Goal: Information Seeking & Learning: Learn about a topic

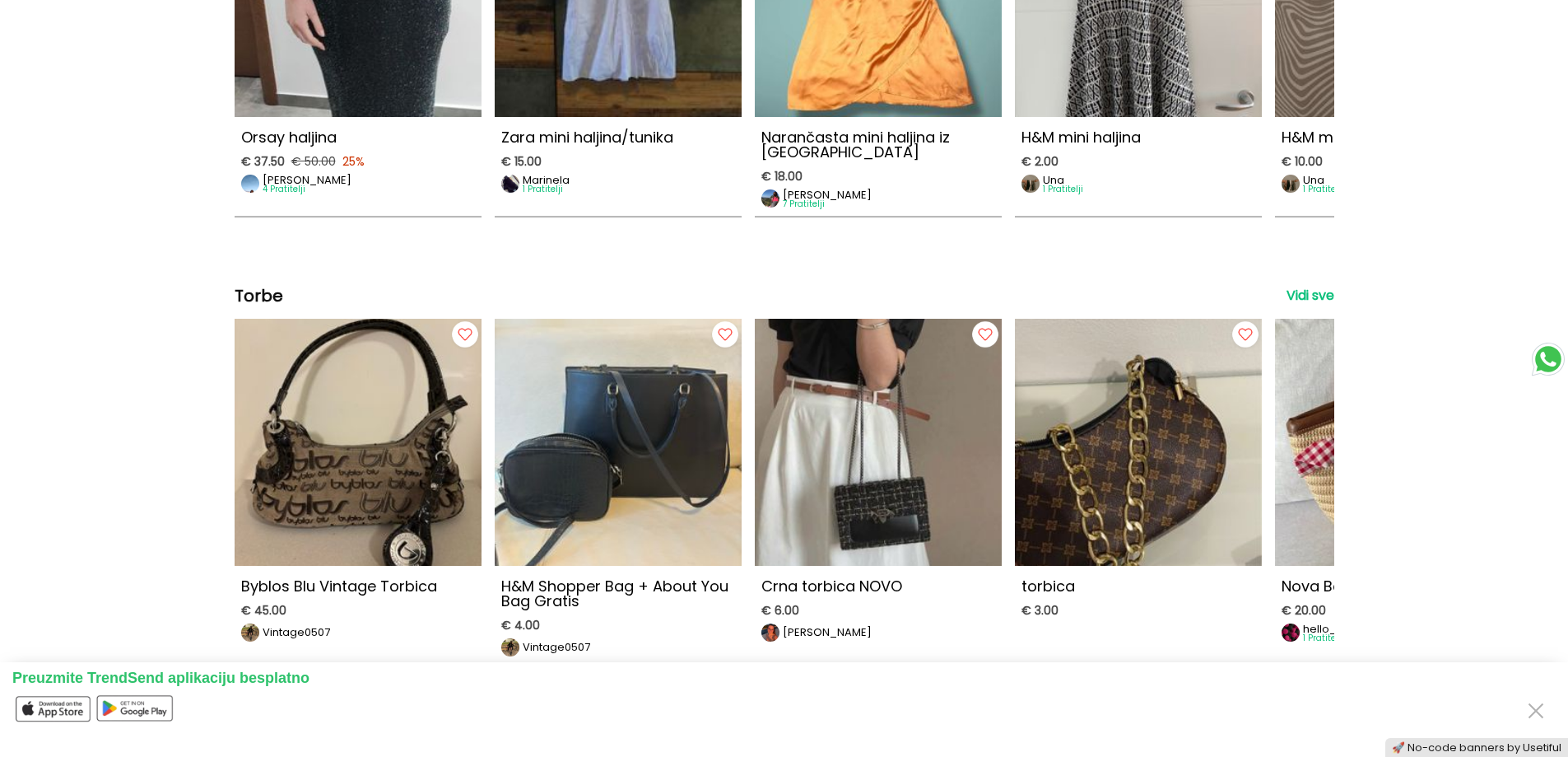
scroll to position [1152, 0]
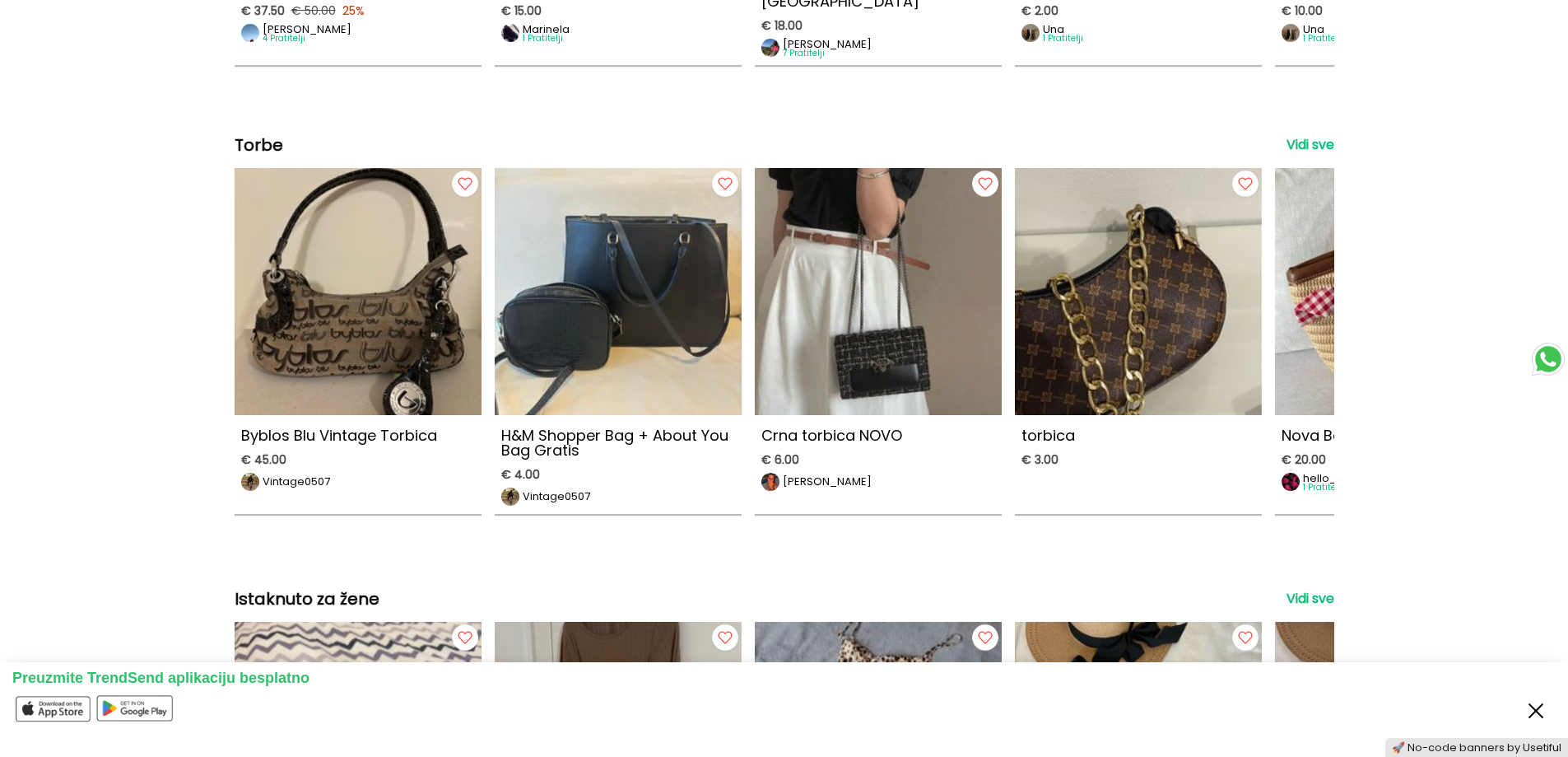
click at [1540, 708] on button "Close" at bounding box center [1536, 709] width 26 height 31
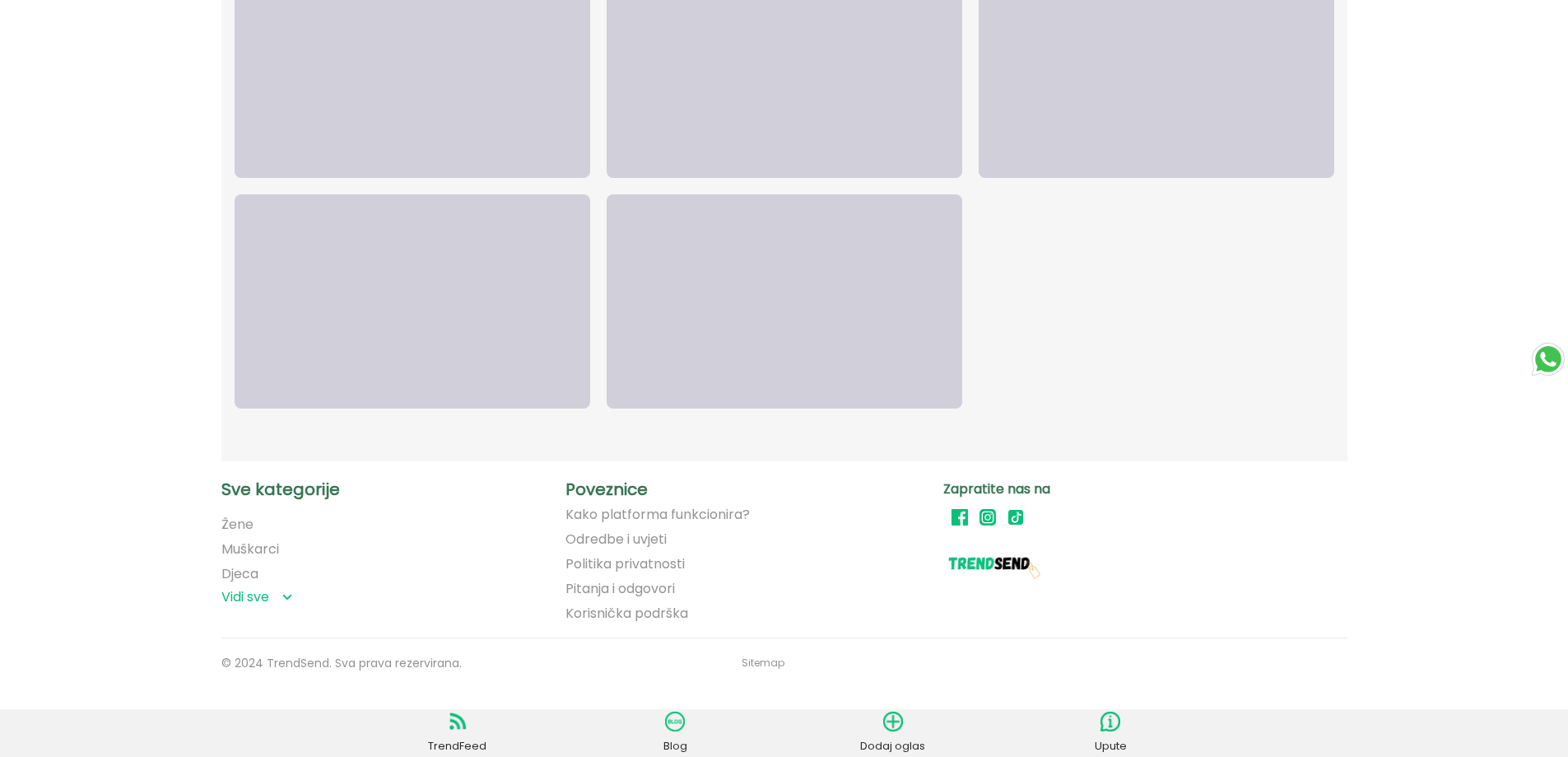
scroll to position [8653, 0]
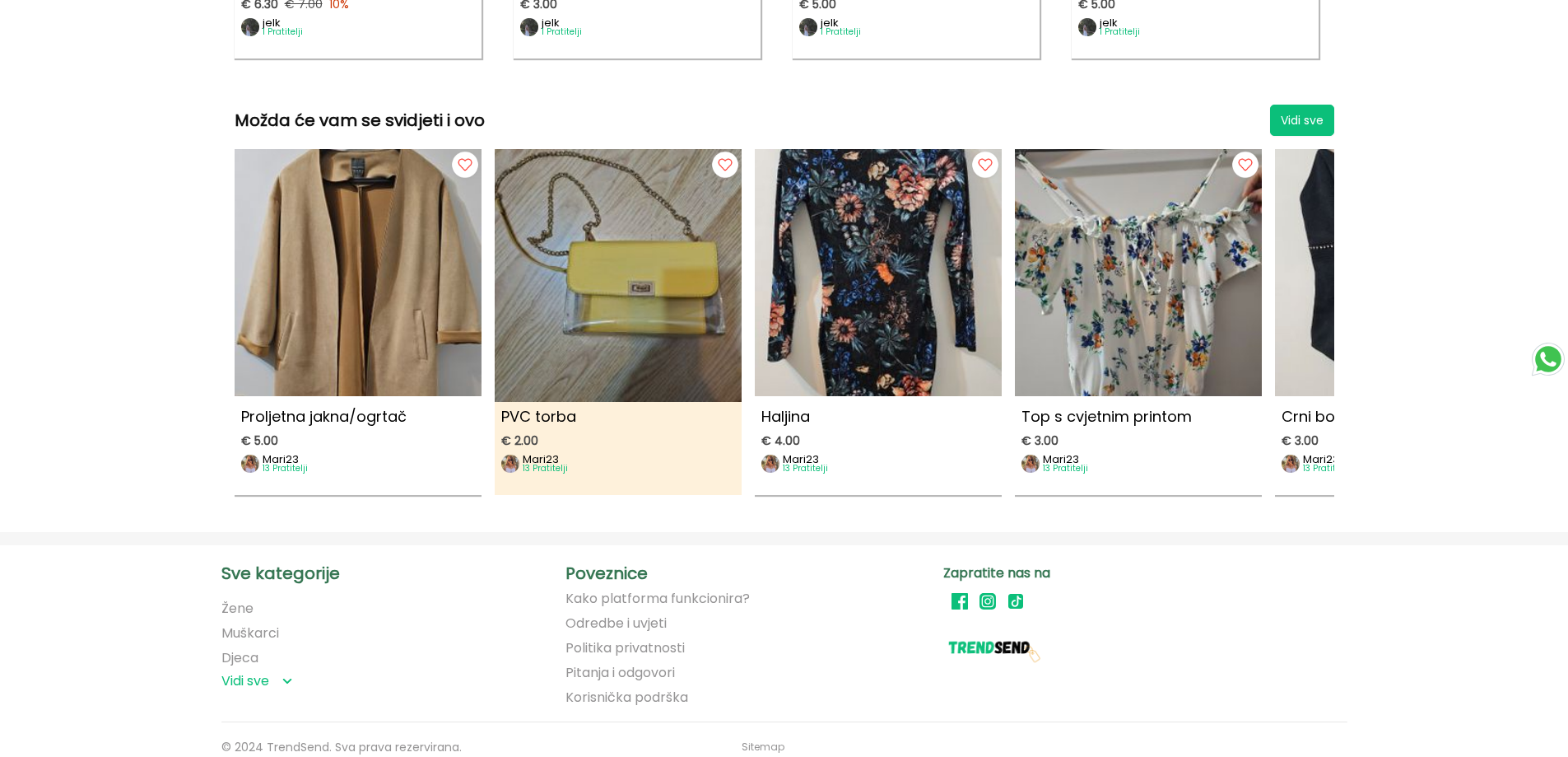
scroll to position [1986, 0]
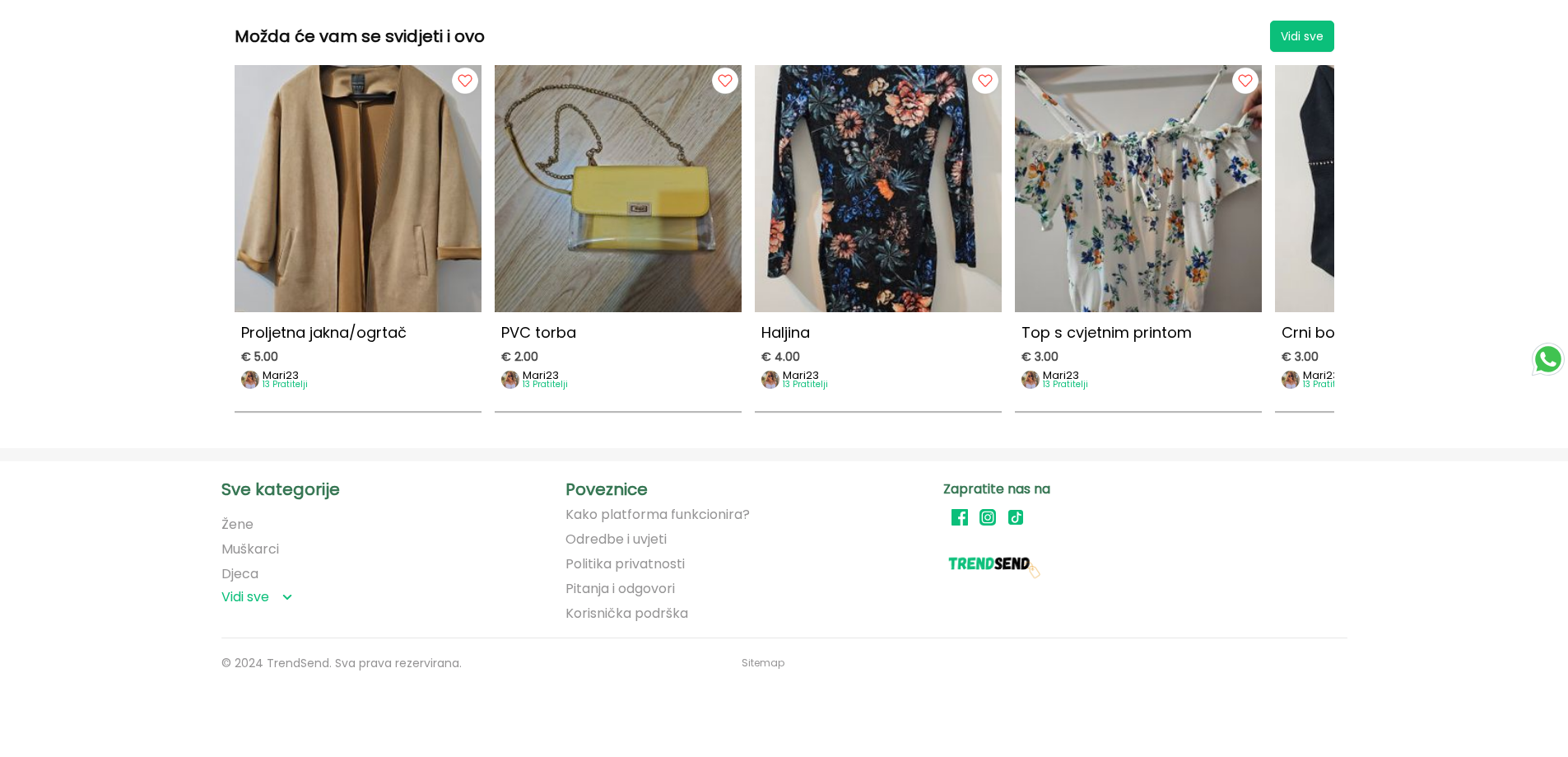
click at [692, 513] on link "Kako platforma funkcionira?" at bounding box center [658, 515] width 185 height 15
click at [968, 519] on icon at bounding box center [960, 517] width 17 height 17
click at [648, 609] on link "Korisnička podrška" at bounding box center [627, 613] width 123 height 15
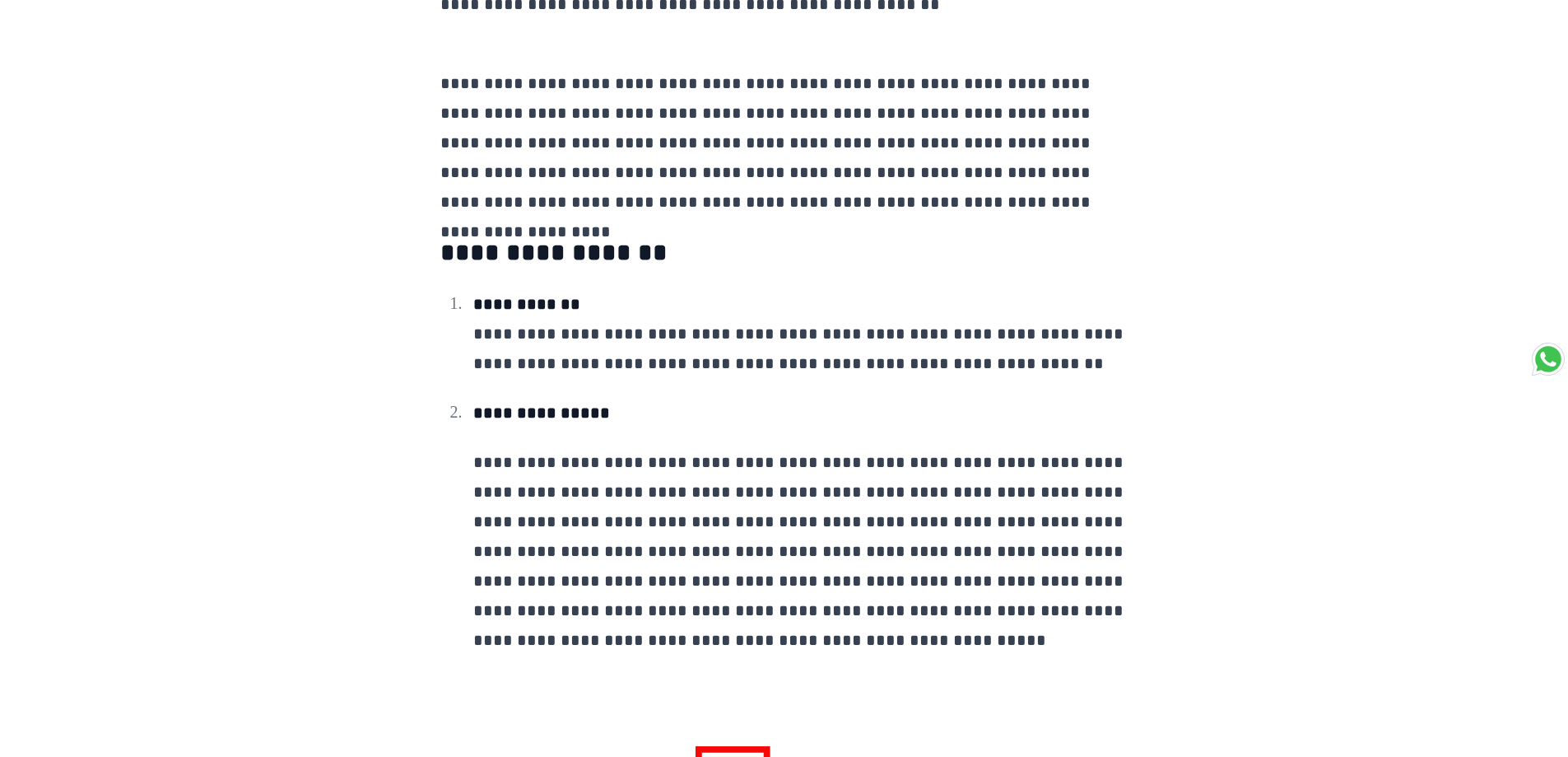
scroll to position [658, 0]
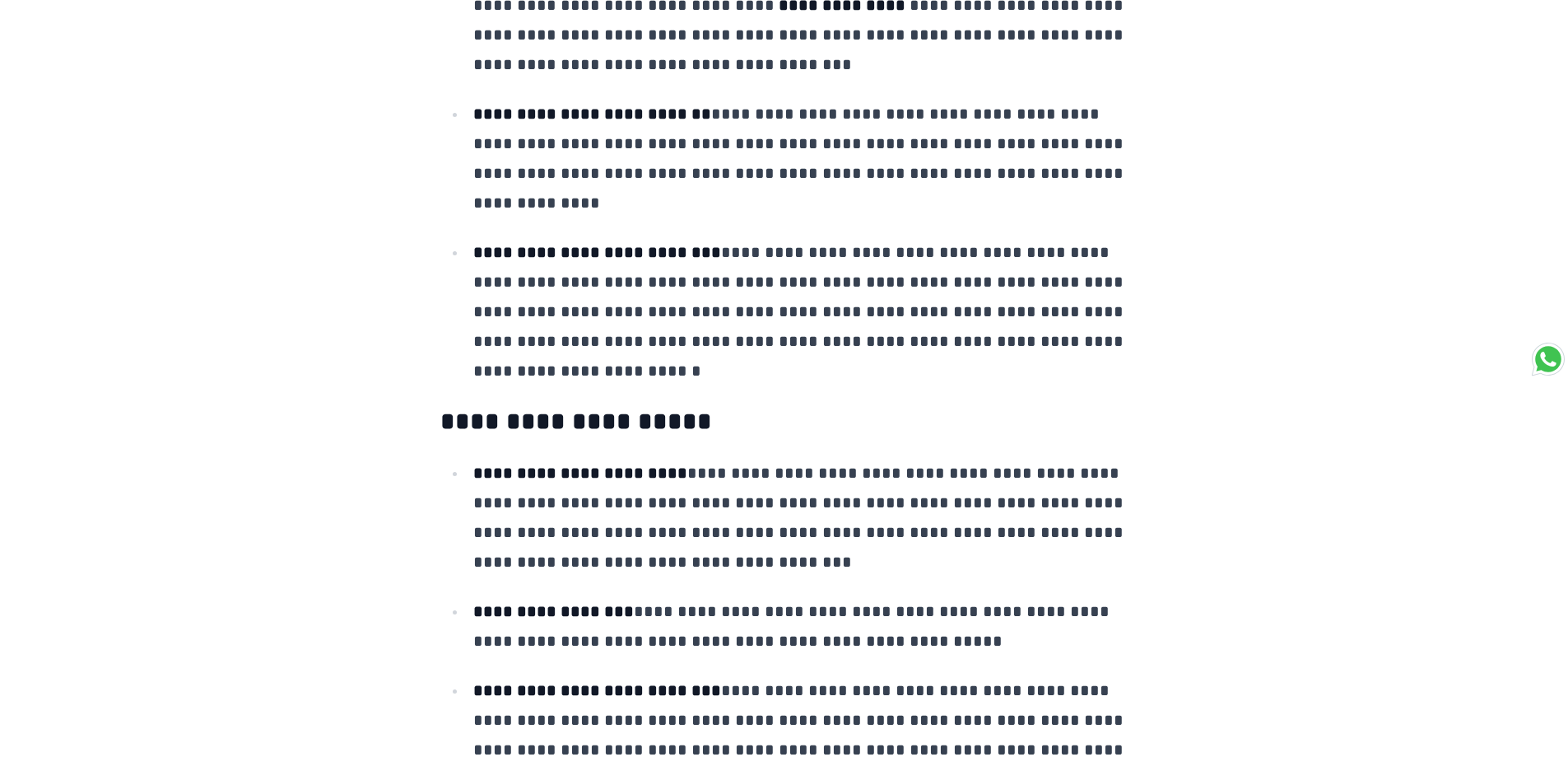
scroll to position [6503, 0]
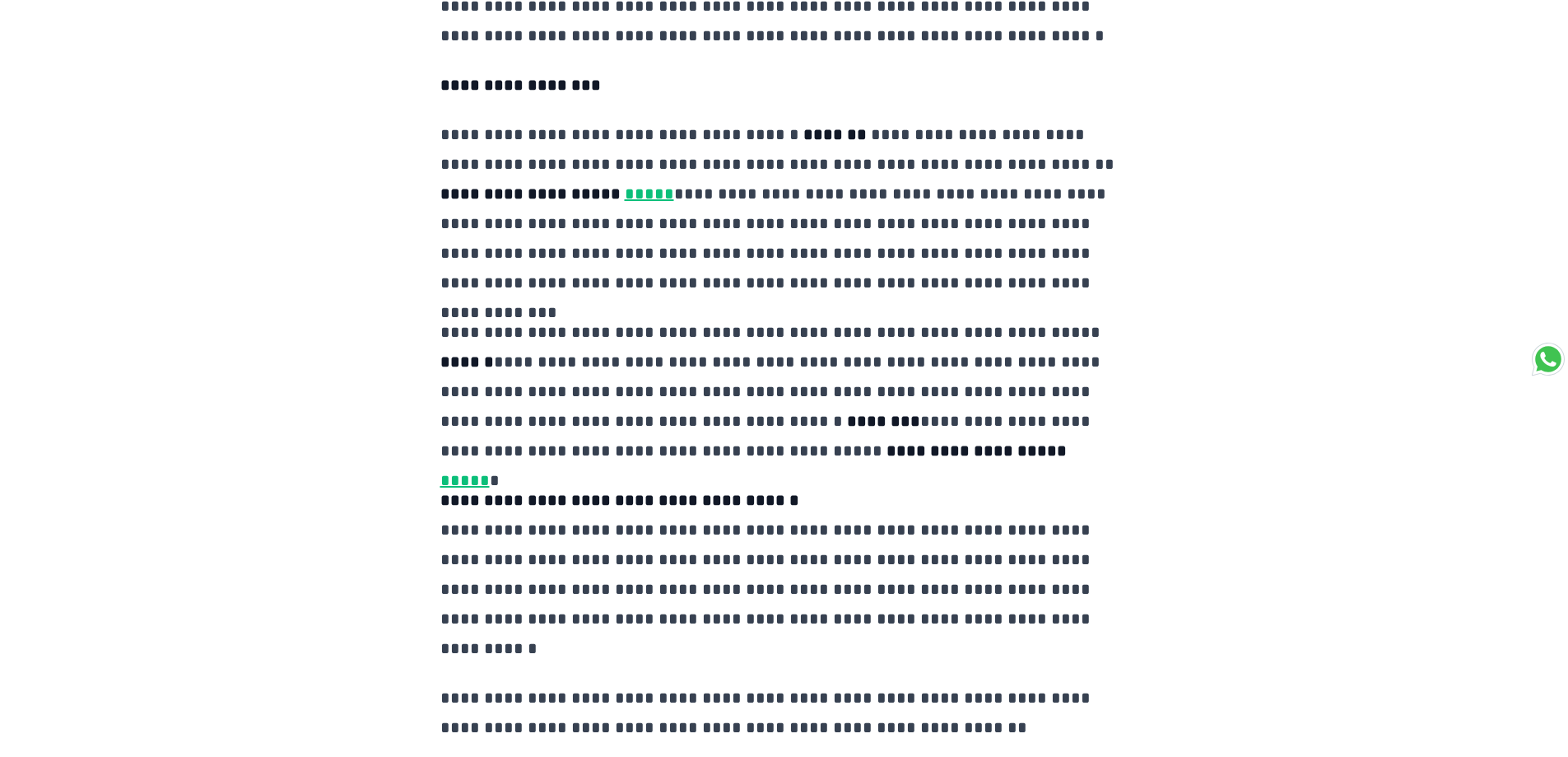
scroll to position [1152, 0]
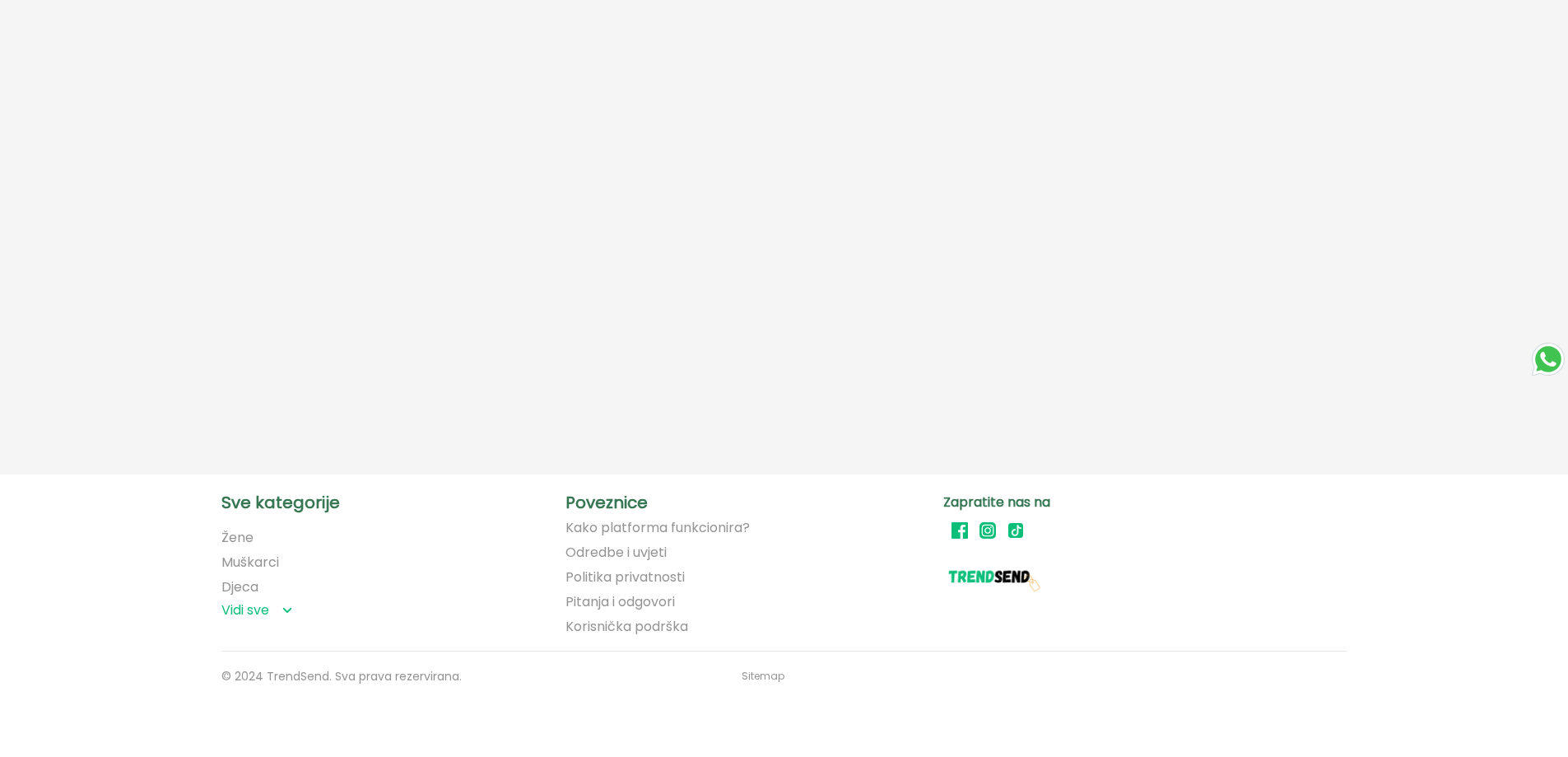
scroll to position [293, 0]
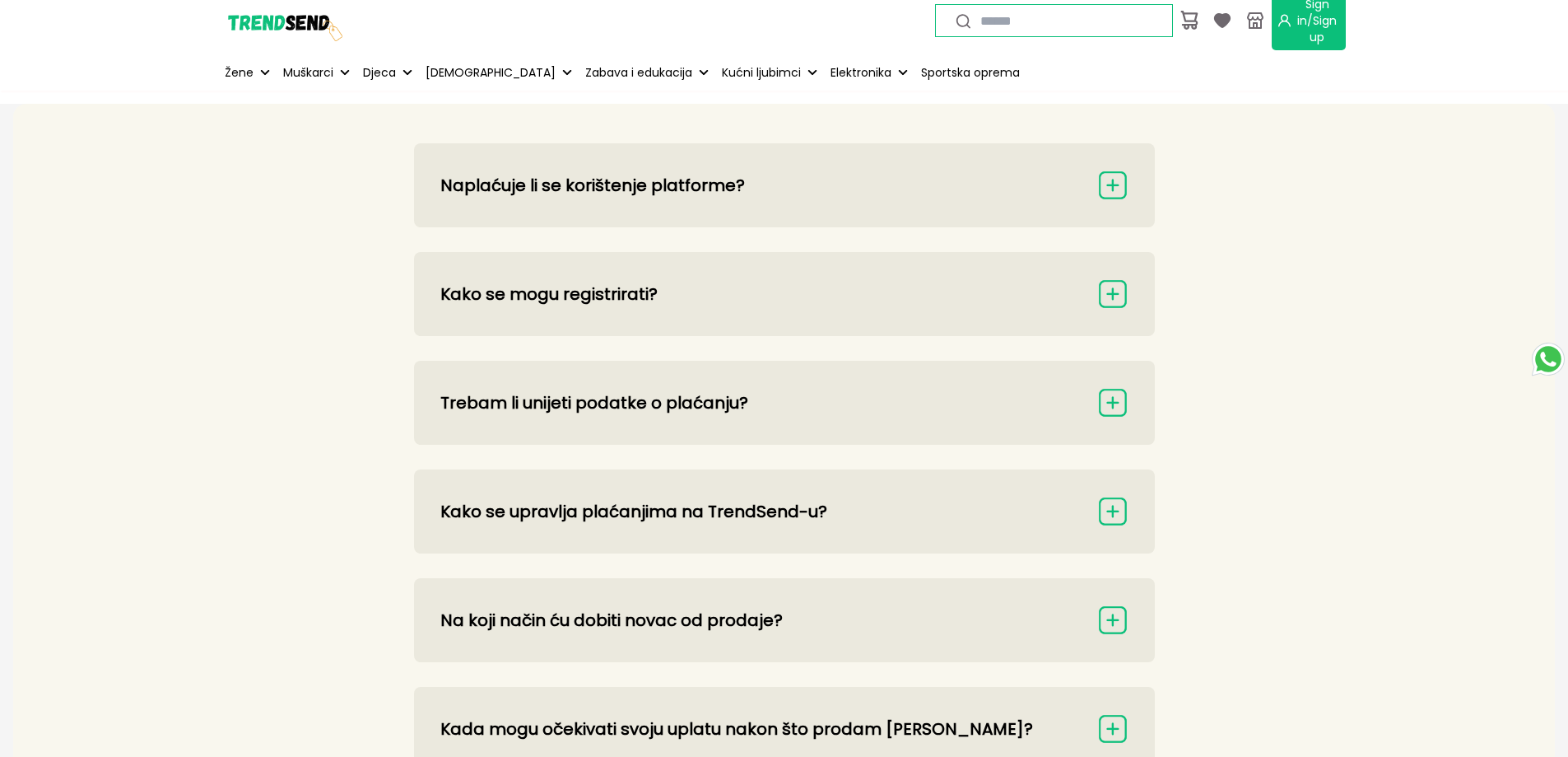
click at [1124, 186] on img at bounding box center [1113, 186] width 32 height 32
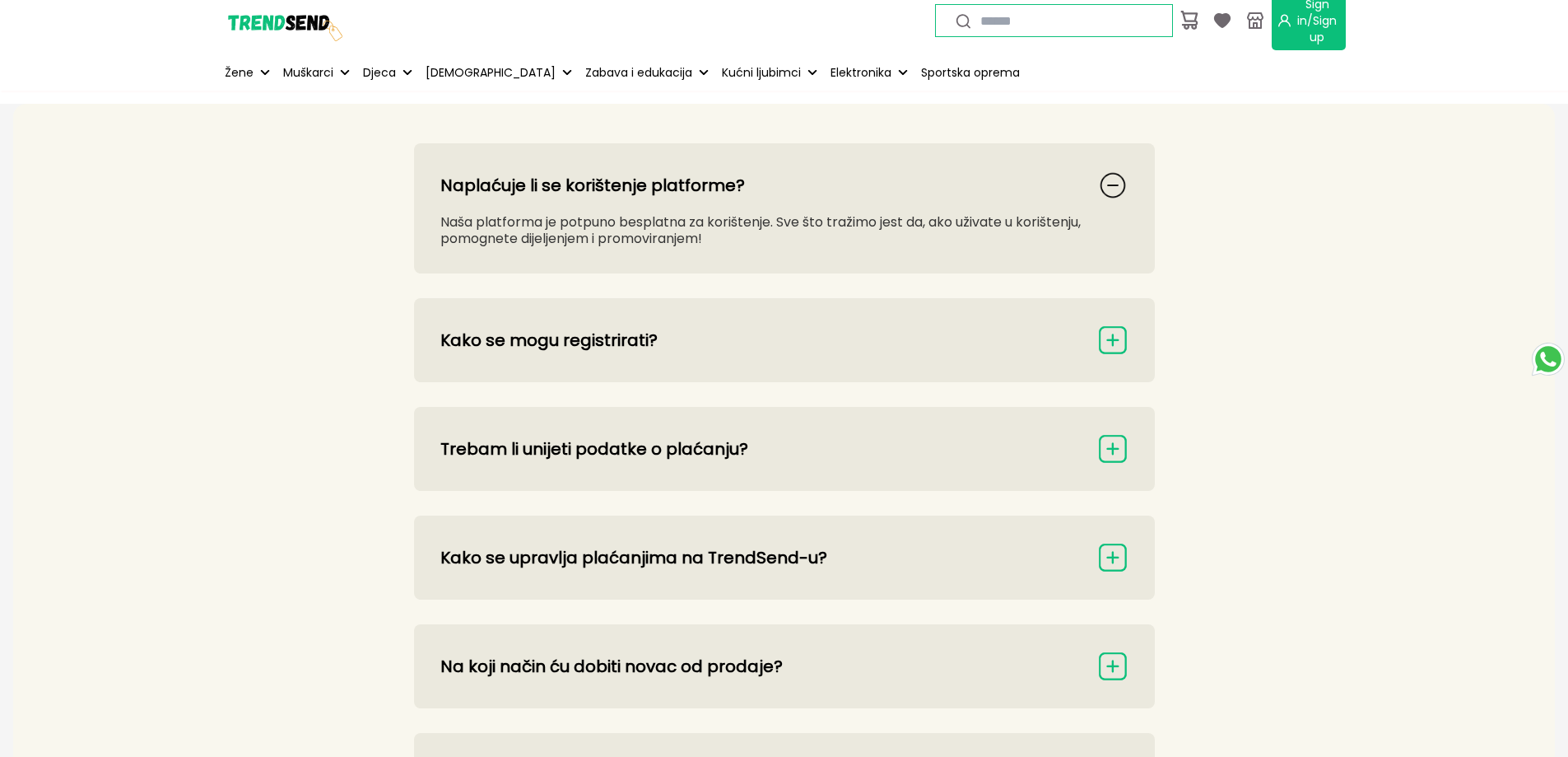
click at [1121, 337] on img at bounding box center [1113, 340] width 32 height 32
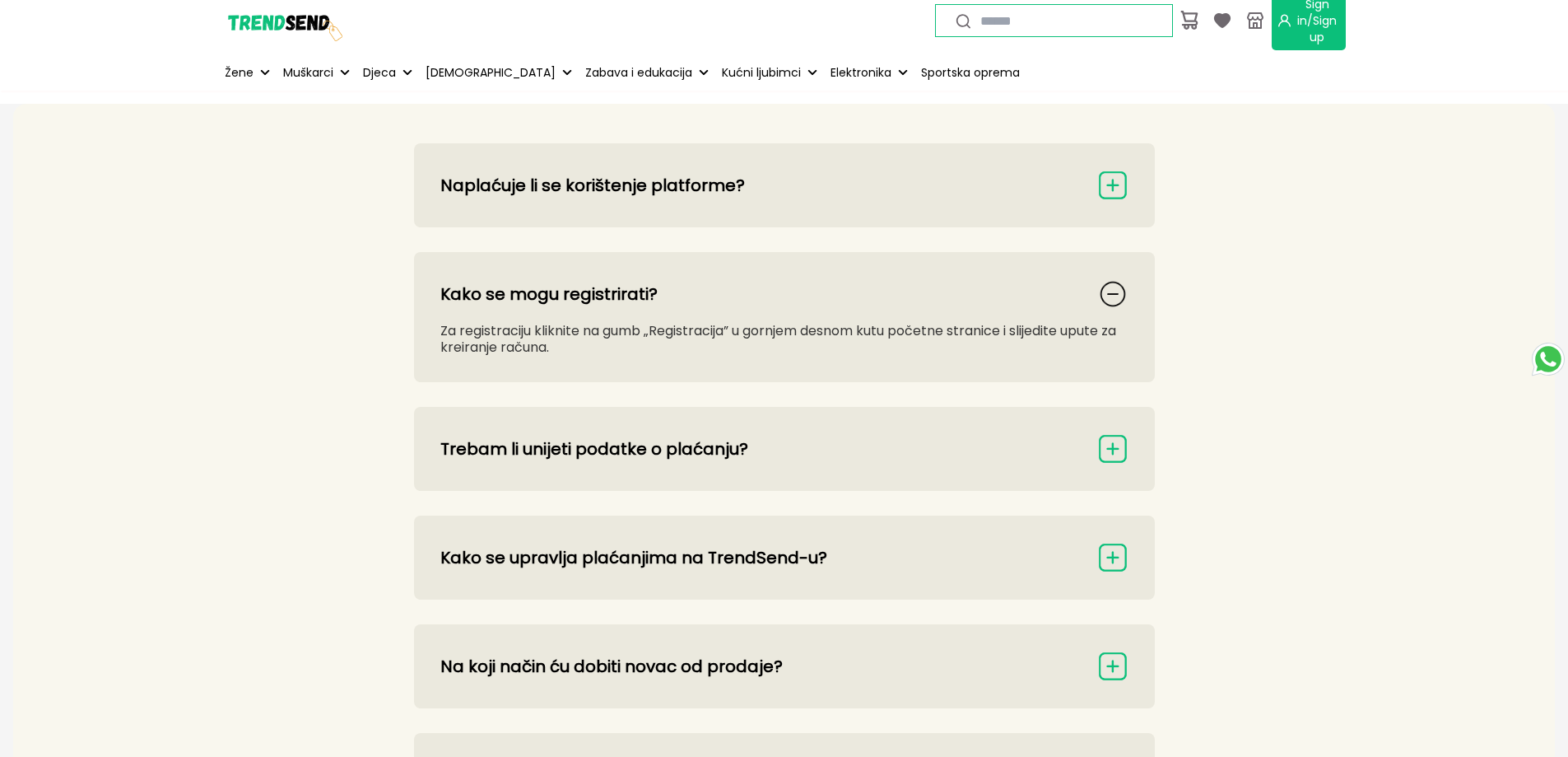
click at [1111, 435] on img at bounding box center [1113, 448] width 32 height 32
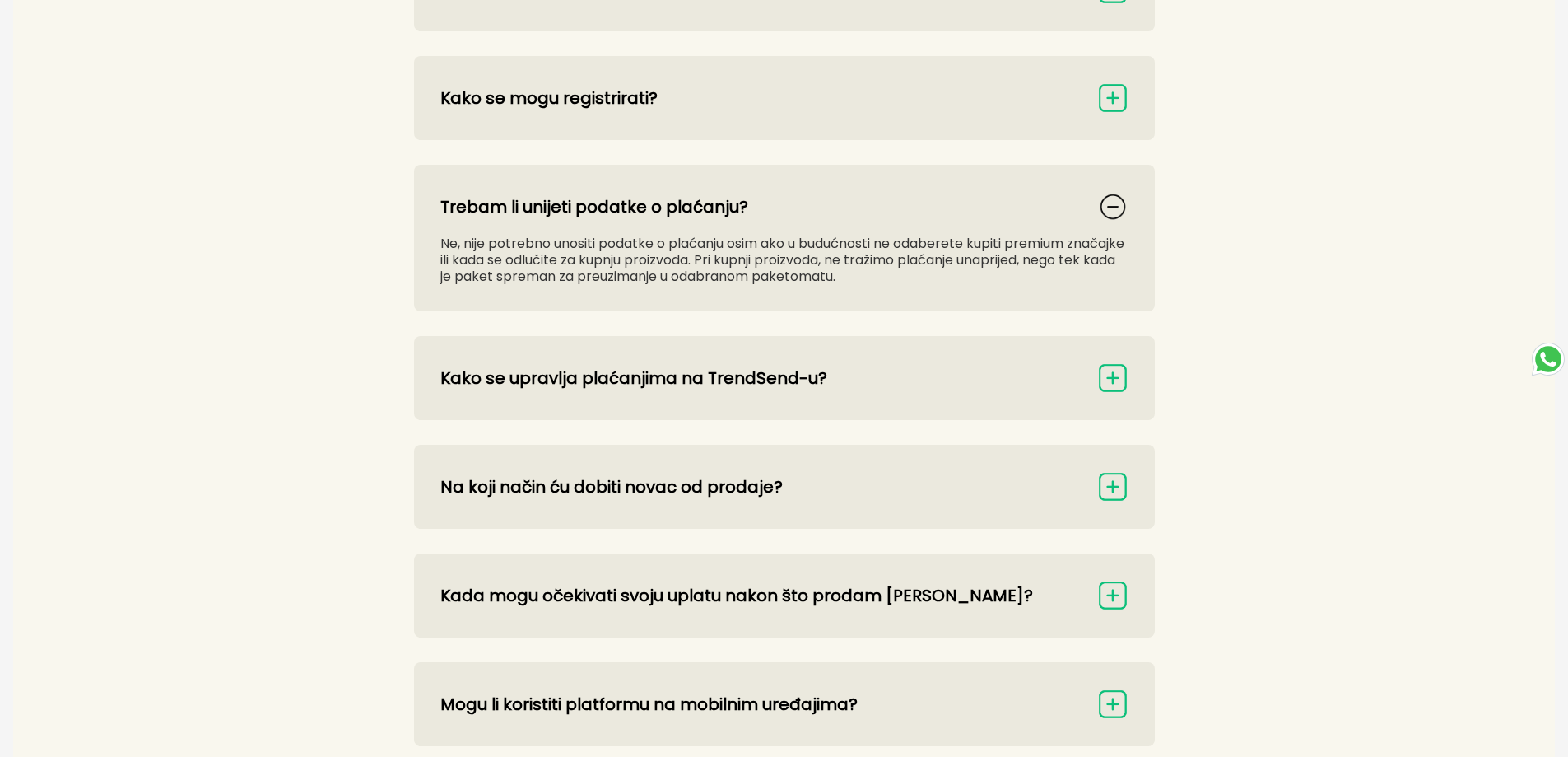
scroll to position [329, 0]
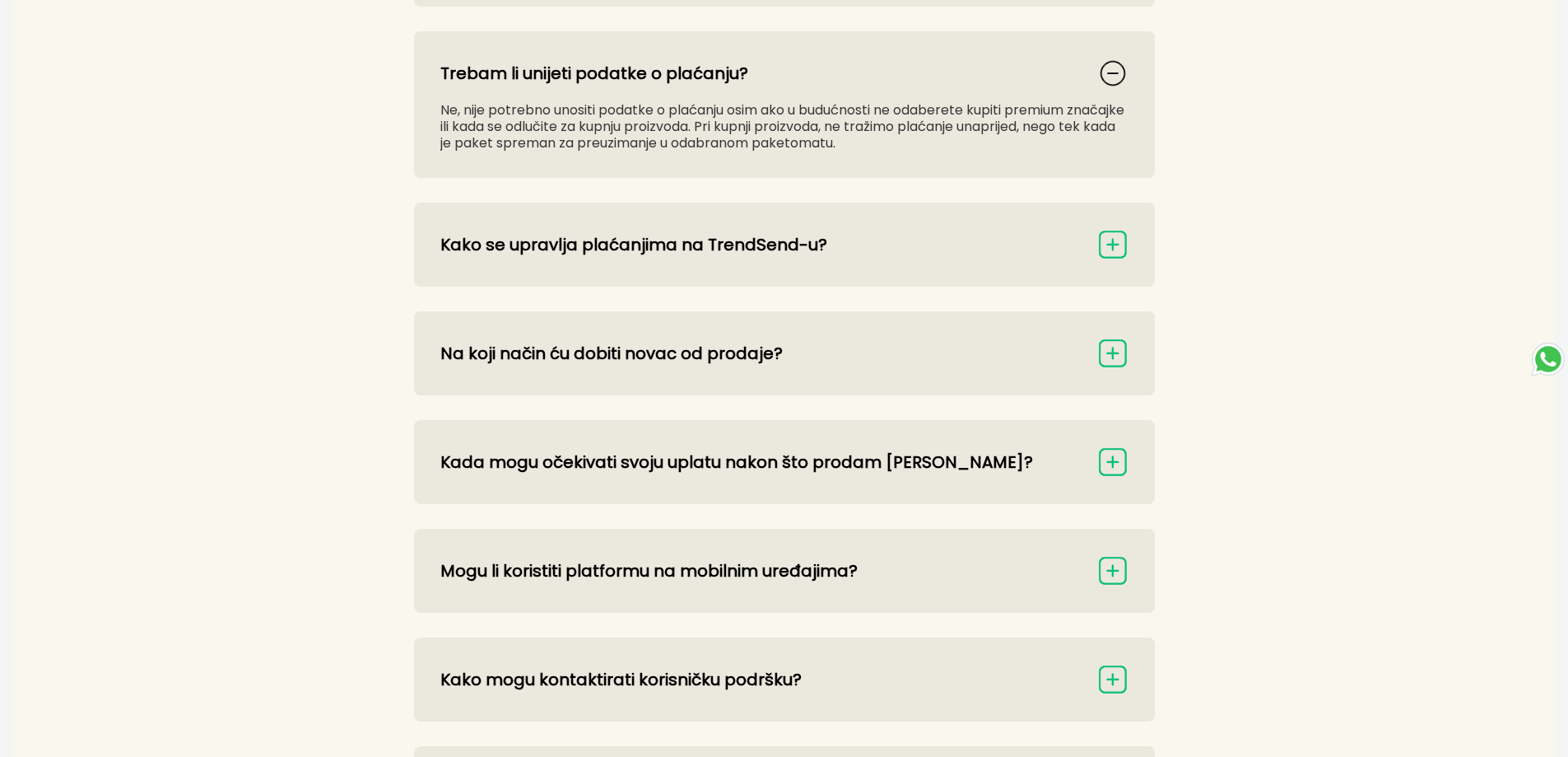
click at [1110, 351] on img at bounding box center [1113, 353] width 32 height 32
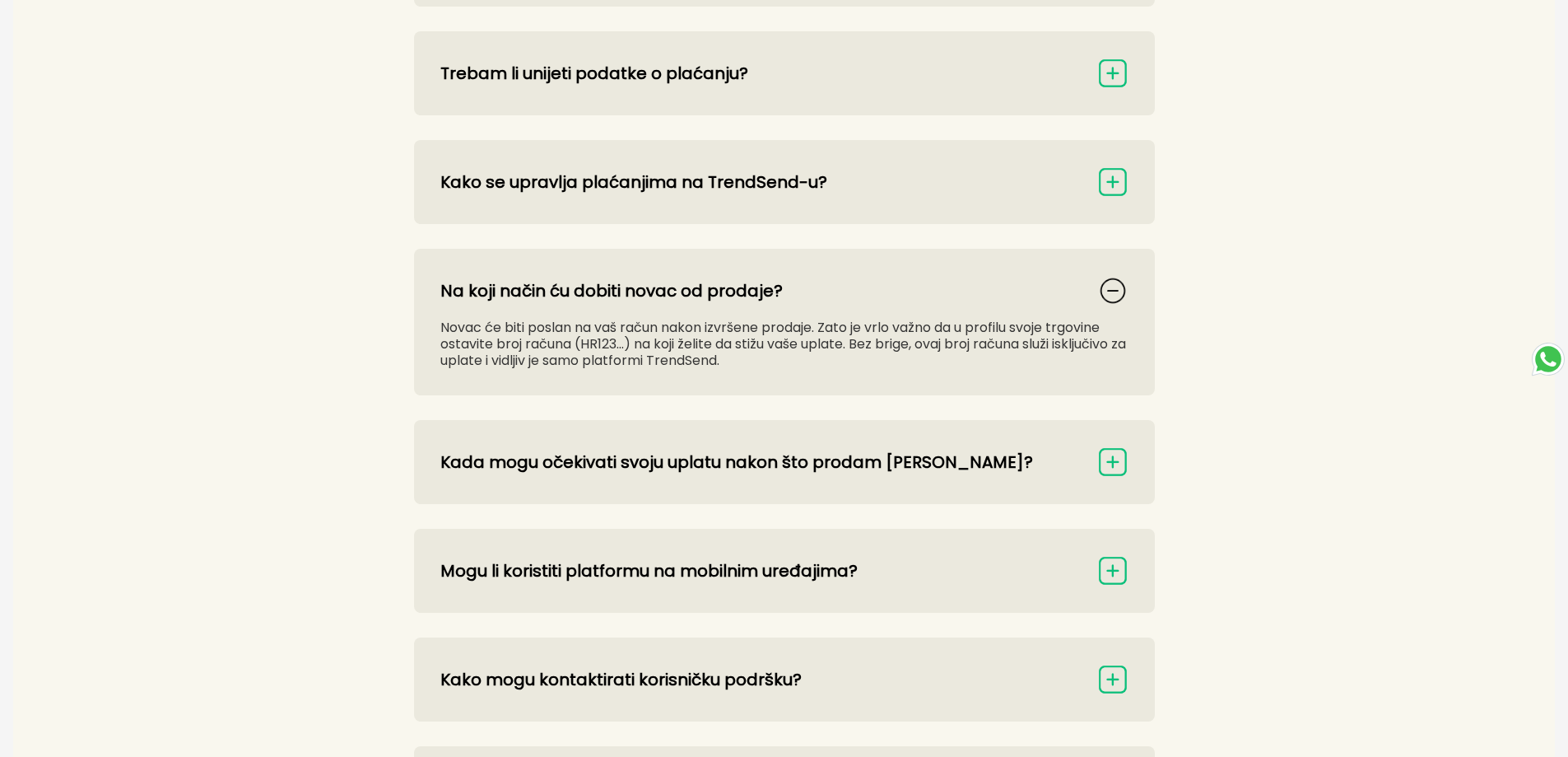
click at [1122, 461] on img at bounding box center [1113, 462] width 32 height 32
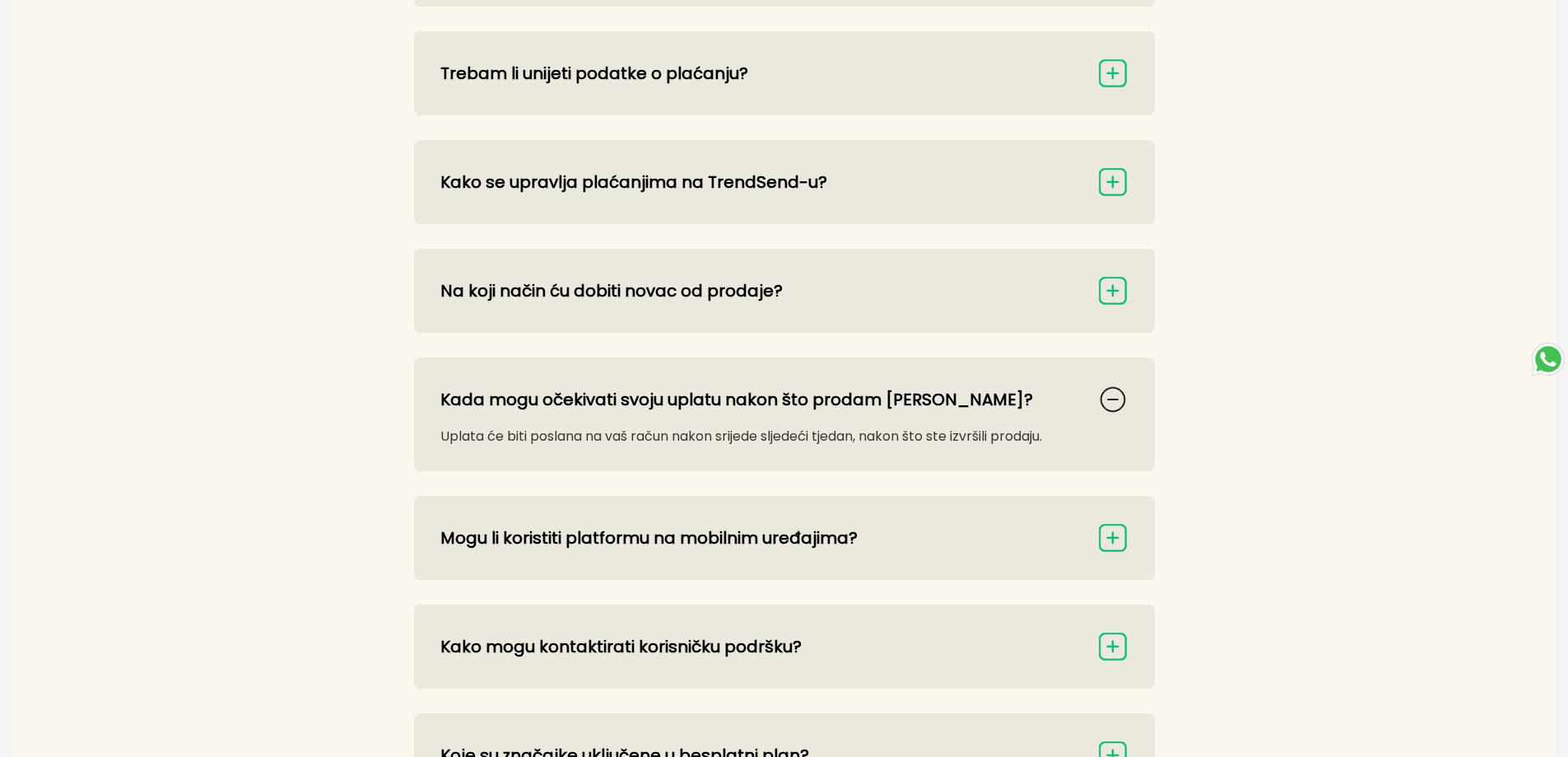
click at [1124, 545] on img at bounding box center [1113, 538] width 32 height 32
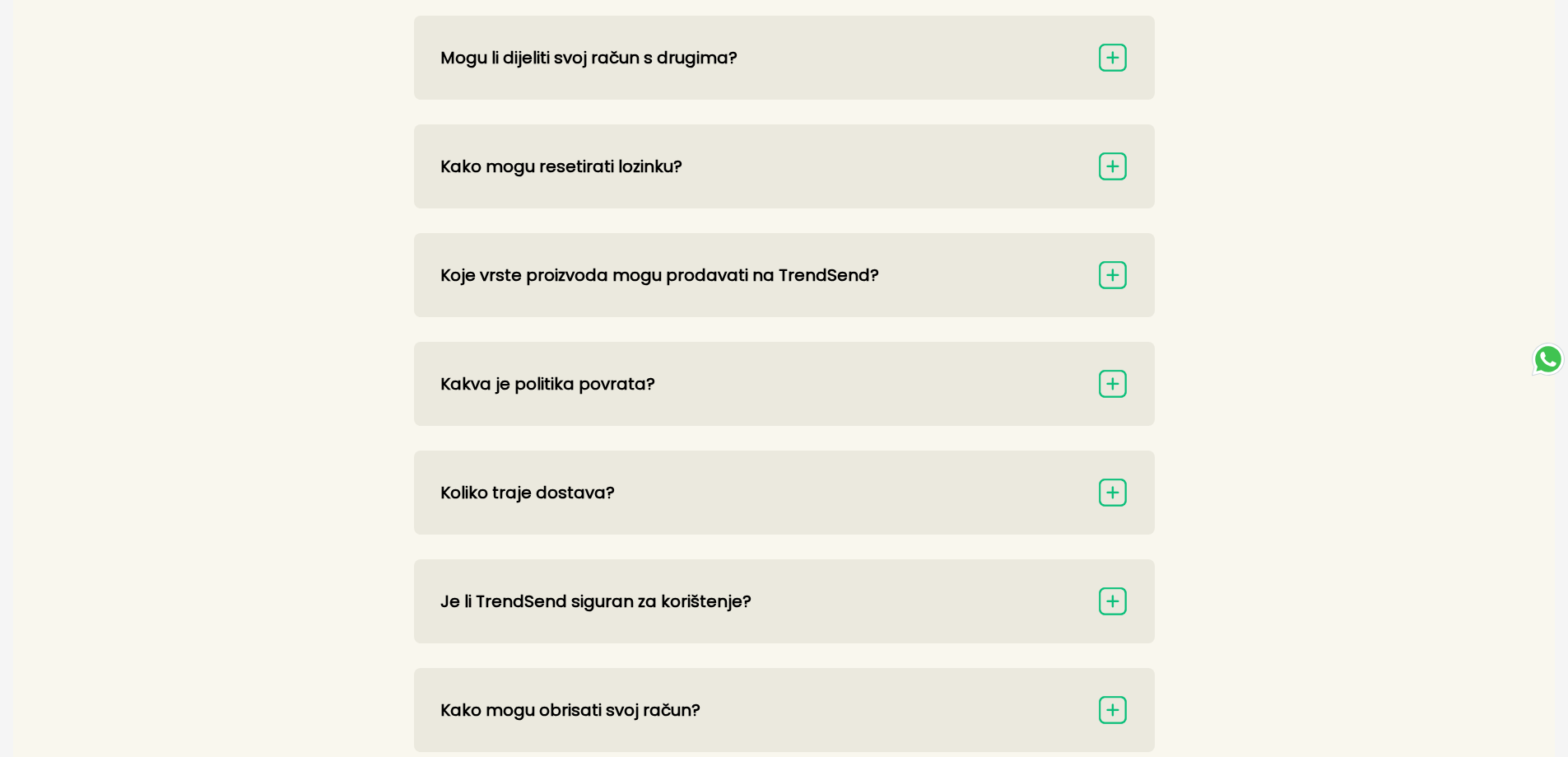
scroll to position [1152, 0]
click at [1110, 382] on img at bounding box center [1113, 383] width 32 height 32
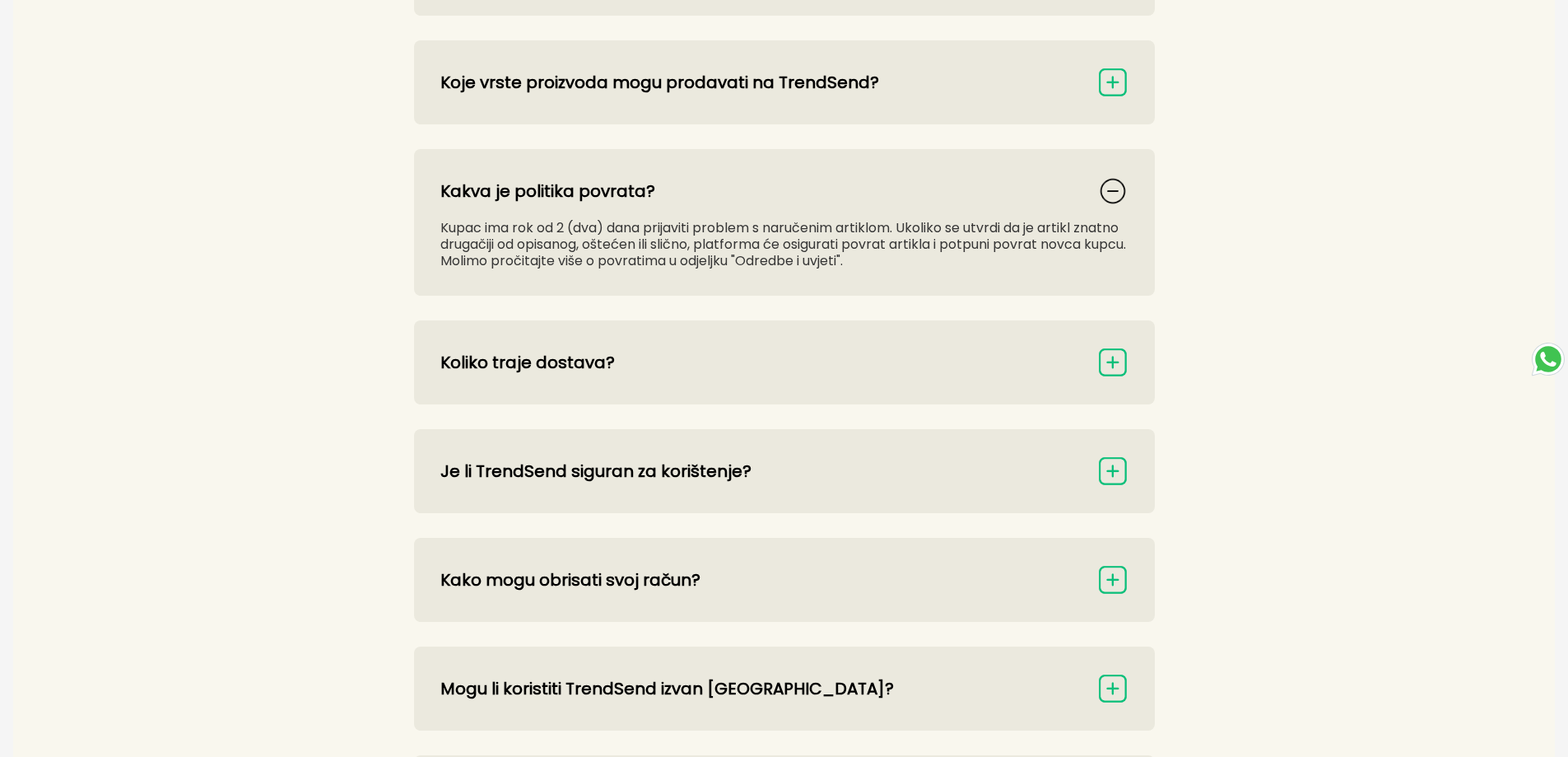
scroll to position [1354, 0]
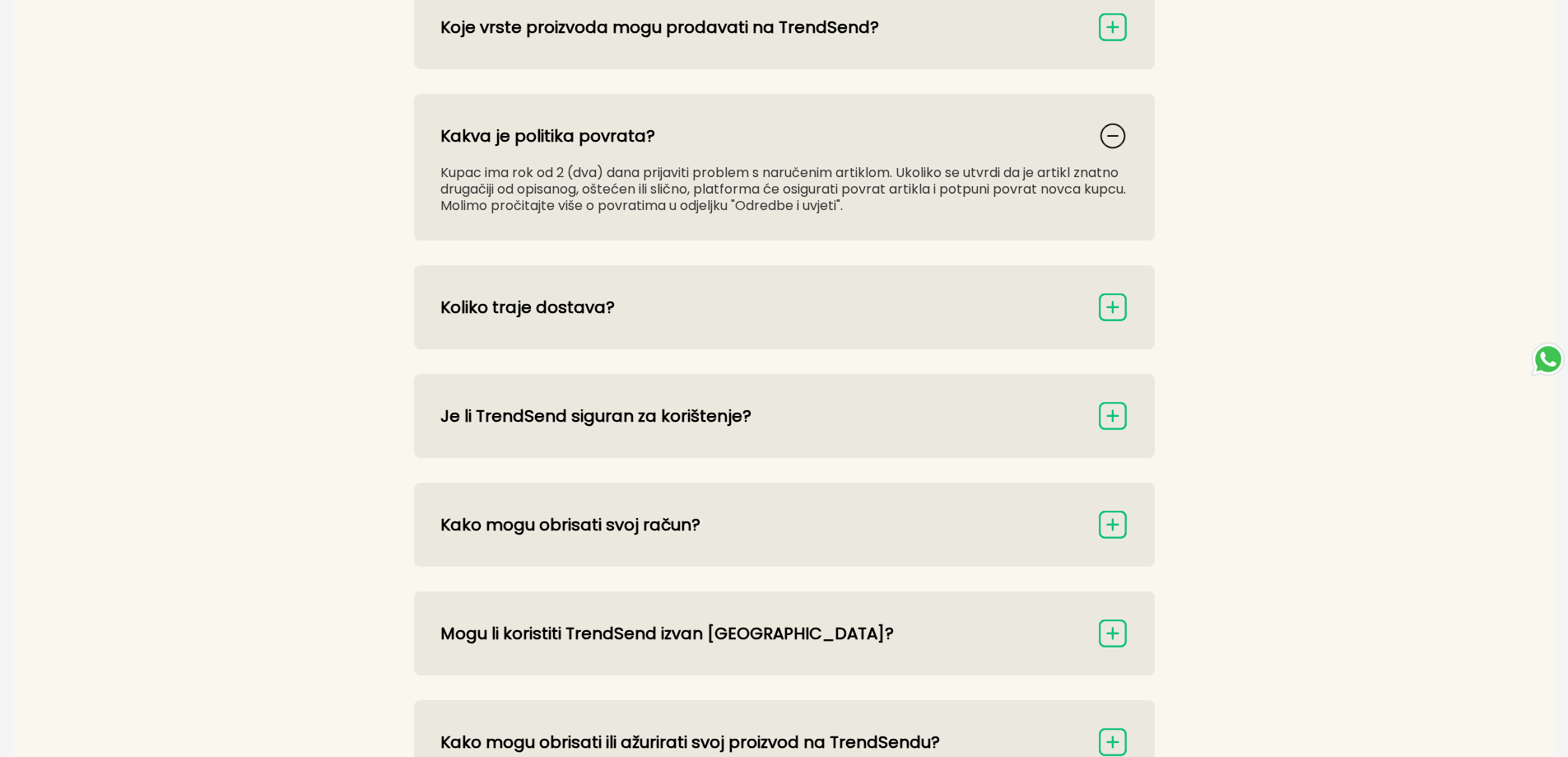
click at [1116, 306] on img at bounding box center [1113, 308] width 32 height 32
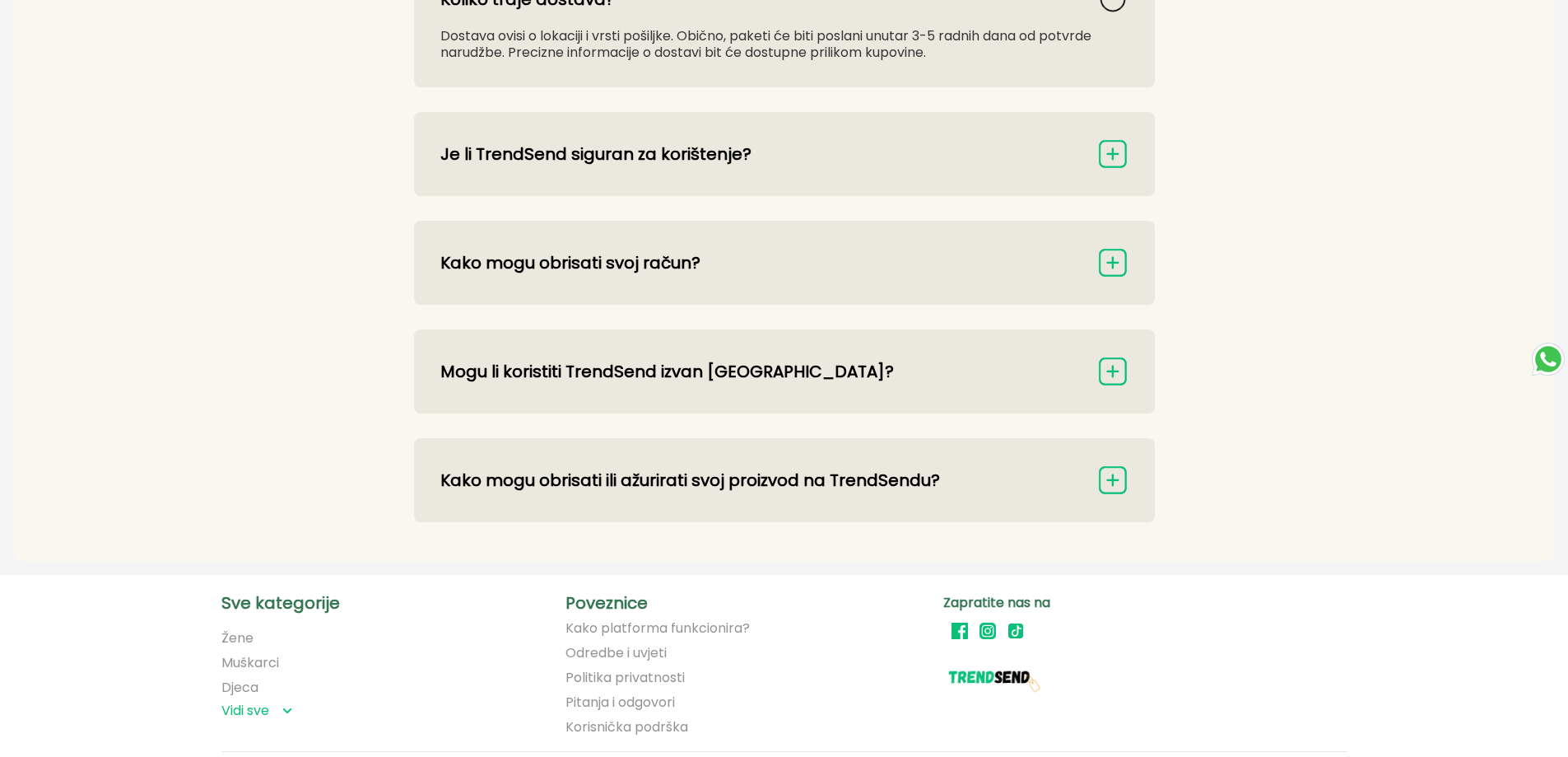
scroll to position [1683, 0]
